Goal: Task Accomplishment & Management: Use online tool/utility

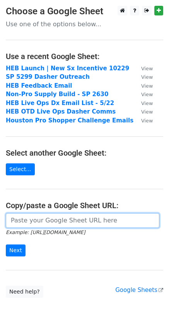
click at [75, 220] on input "url" at bounding box center [83, 220] width 154 height 15
paste input "[URL][DOMAIN_NAME]"
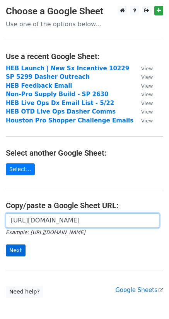
type input "[URL][DOMAIN_NAME]"
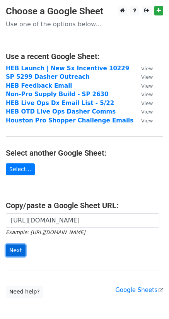
click at [18, 251] on input "Next" at bounding box center [16, 251] width 20 height 12
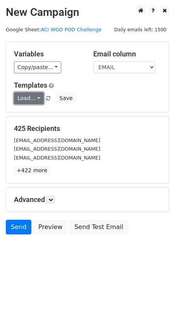
click at [29, 97] on link "Load..." at bounding box center [29, 98] width 30 height 12
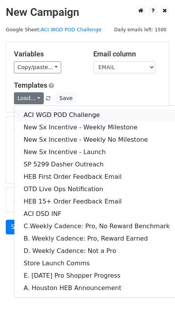
click at [60, 114] on link "ACI WGD POD Challenge" at bounding box center [96, 115] width 165 height 12
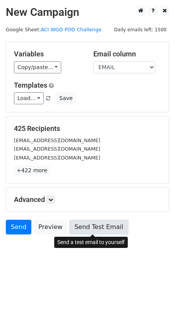
click at [87, 226] on link "Send Test Email" at bounding box center [98, 227] width 59 height 15
click at [93, 225] on link "Send Test Email" at bounding box center [98, 227] width 59 height 15
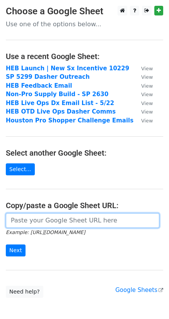
click at [65, 225] on input "url" at bounding box center [83, 220] width 154 height 15
paste input "[URL][DOMAIN_NAME]"
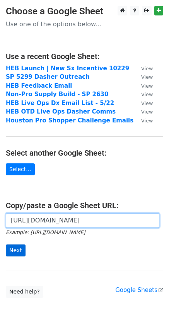
scroll to position [0, 185]
type input "[URL][DOMAIN_NAME]"
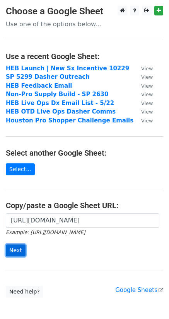
click at [15, 248] on input "Next" at bounding box center [16, 251] width 20 height 12
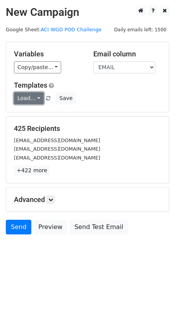
click at [27, 102] on link "Load..." at bounding box center [29, 98] width 30 height 12
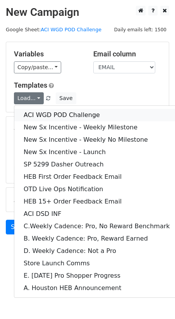
click at [32, 115] on link "ACI WGD POD Challenge" at bounding box center [96, 115] width 165 height 12
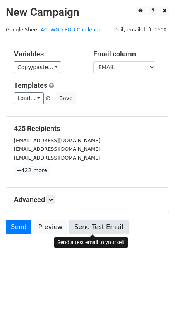
click at [90, 229] on link "Send Test Email" at bounding box center [98, 227] width 59 height 15
